Goal: Information Seeking & Learning: Learn about a topic

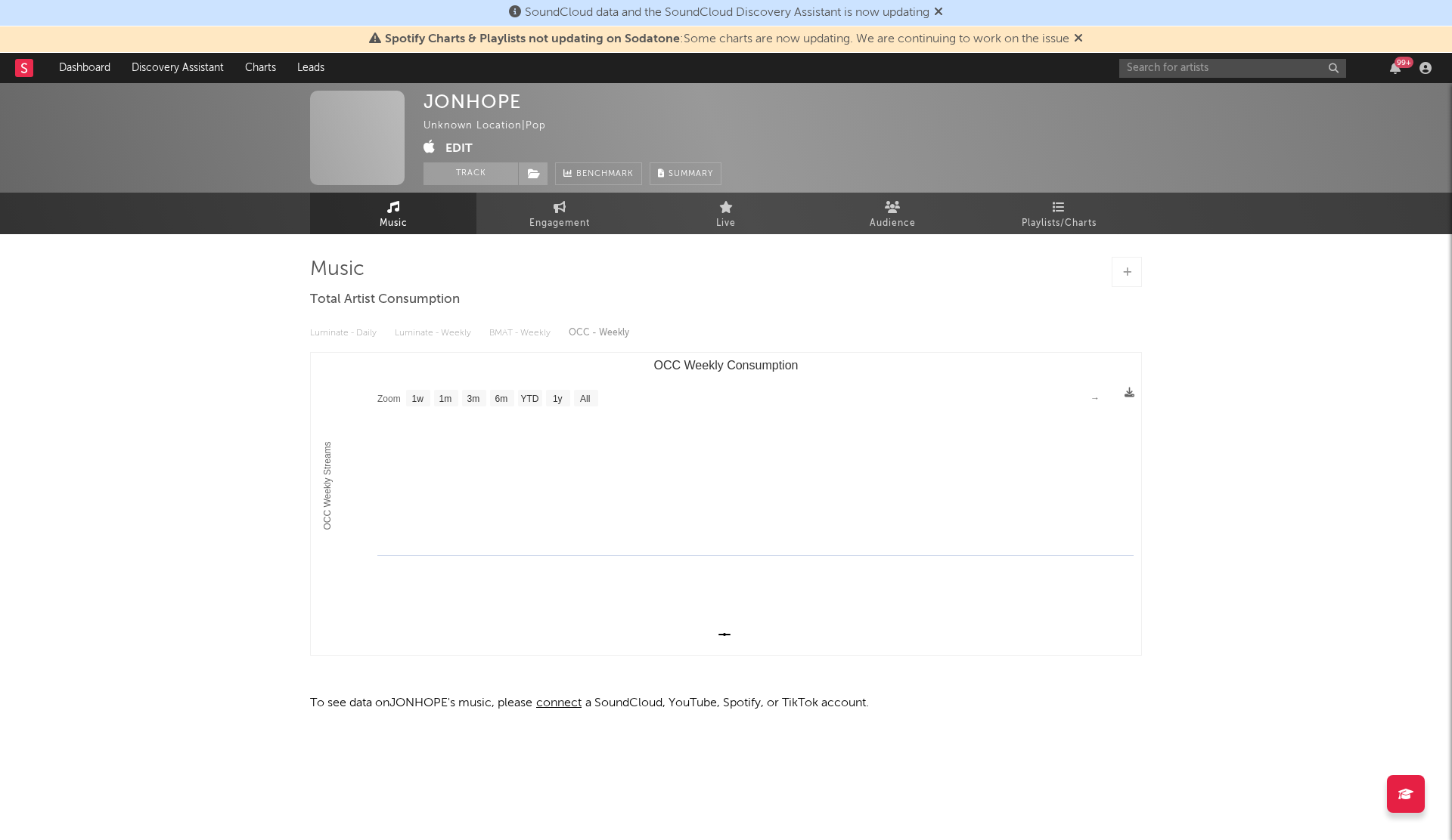
select select "1w"
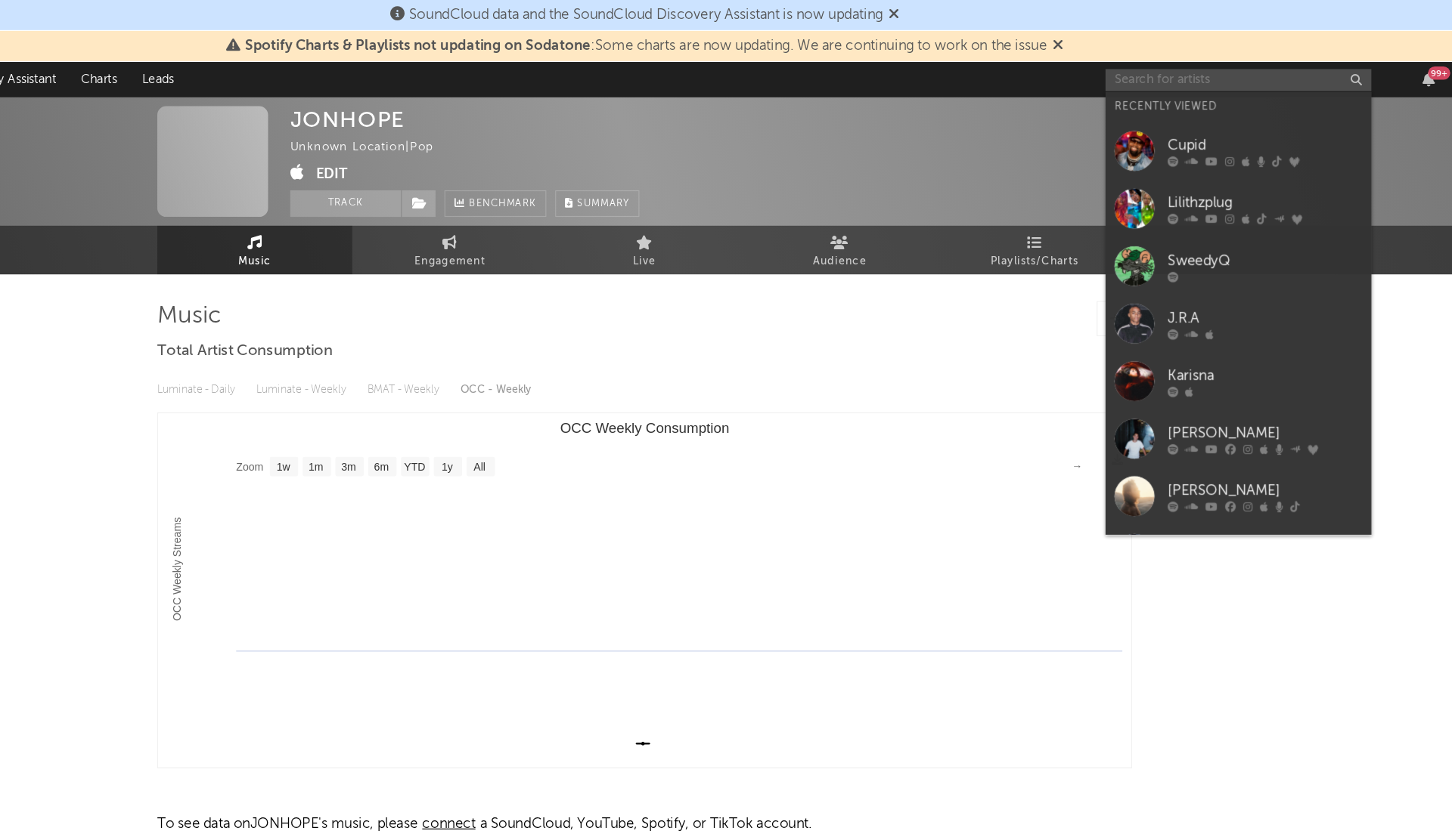
click at [1135, 66] on input "text" at bounding box center [1232, 68] width 227 height 19
click at [1148, 160] on link "Lilithzplug" at bounding box center [1232, 178] width 227 height 49
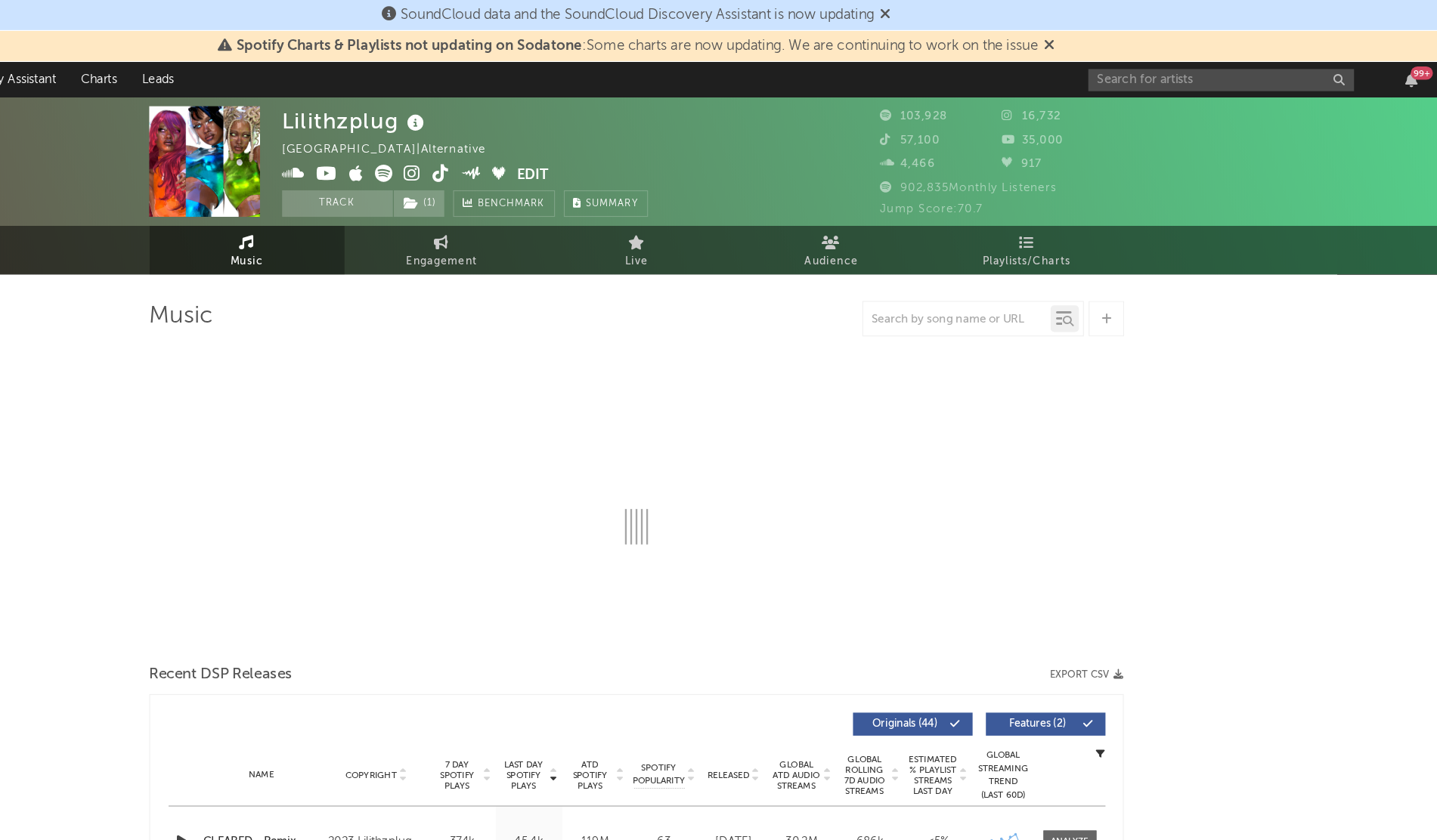
select select "6m"
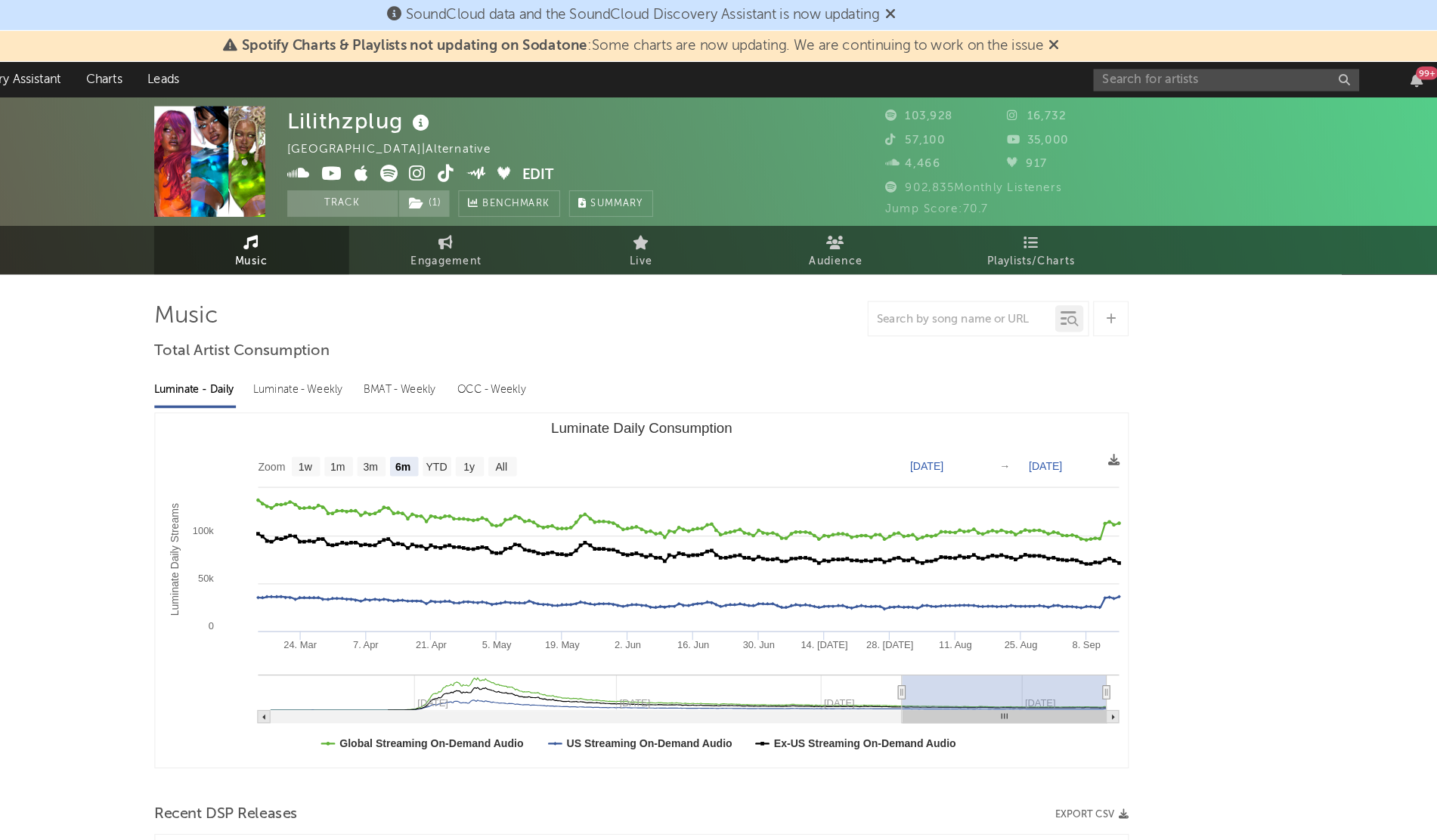
click at [522, 147] on icon at bounding box center [528, 148] width 15 height 16
click at [548, 146] on icon at bounding box center [552, 148] width 15 height 16
